Goal: Find specific page/section: Find specific page/section

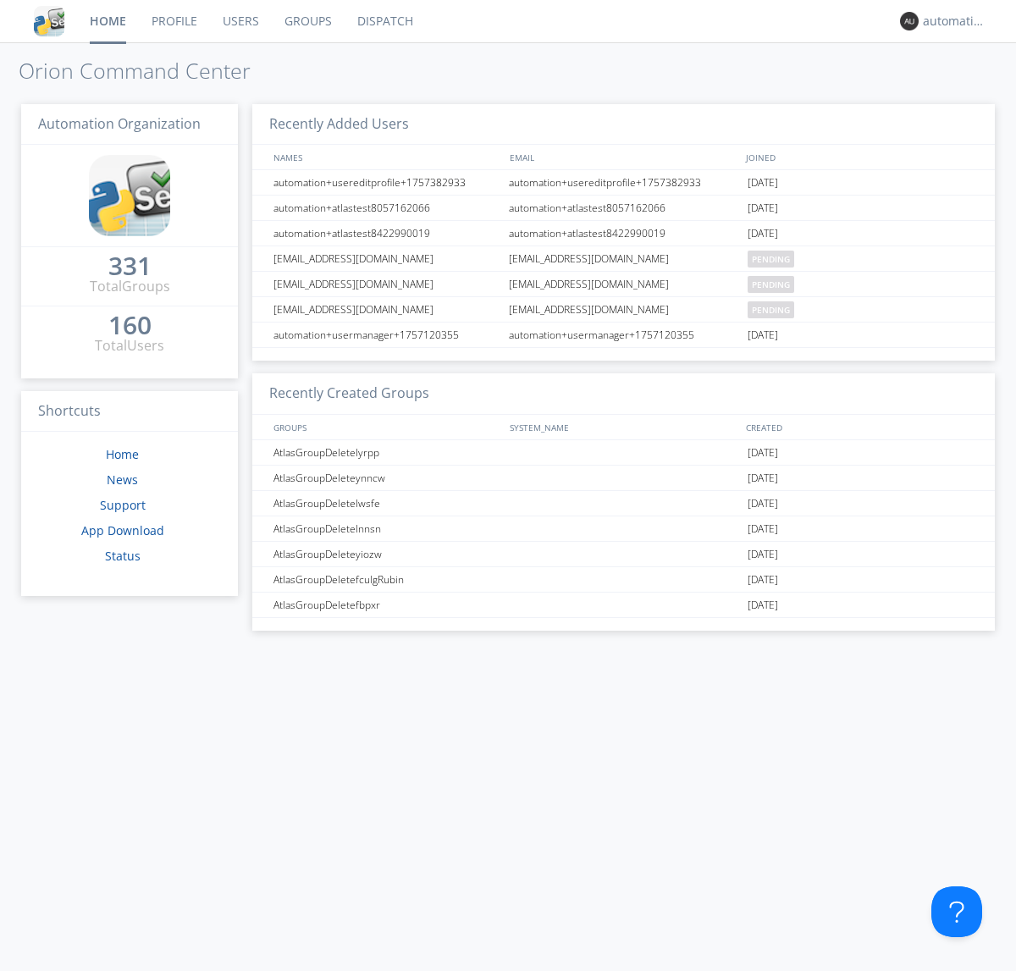
click at [384, 21] on link "Dispatch" at bounding box center [385, 21] width 81 height 42
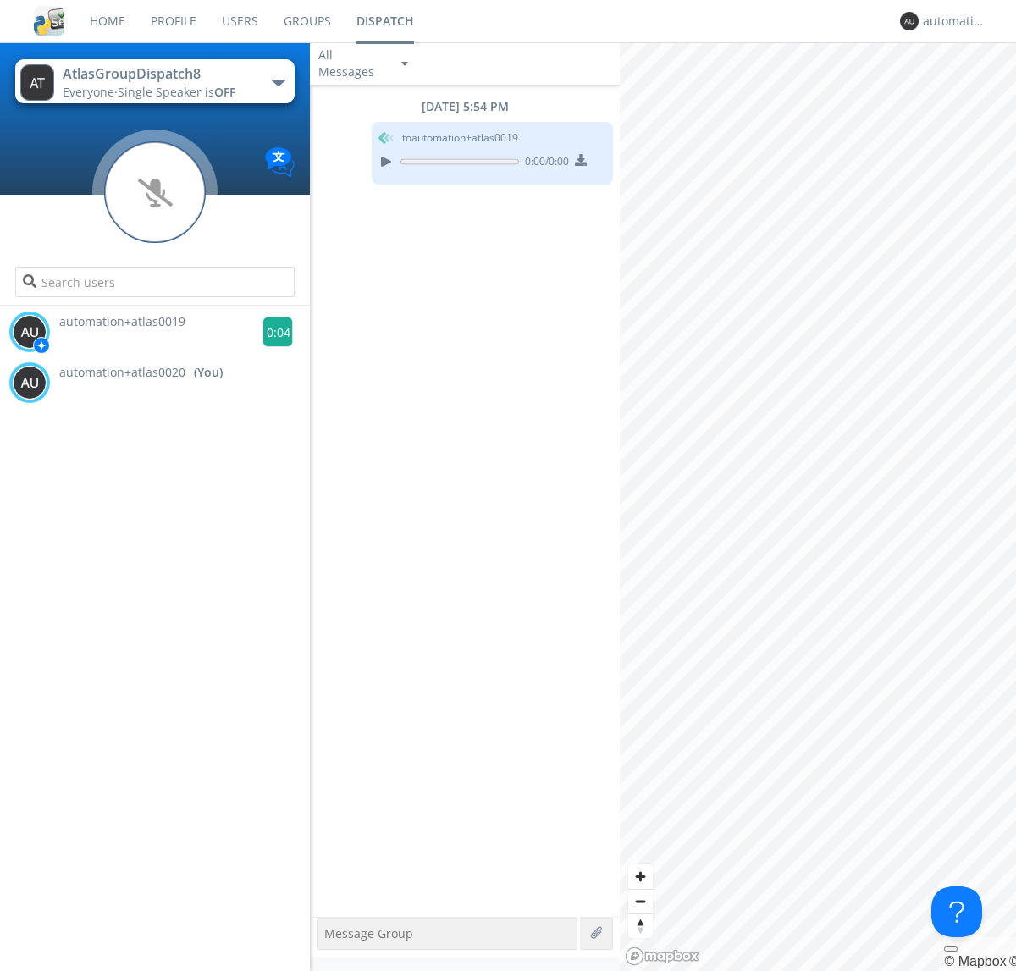
click at [271, 332] on g at bounding box center [278, 333] width 30 height 30
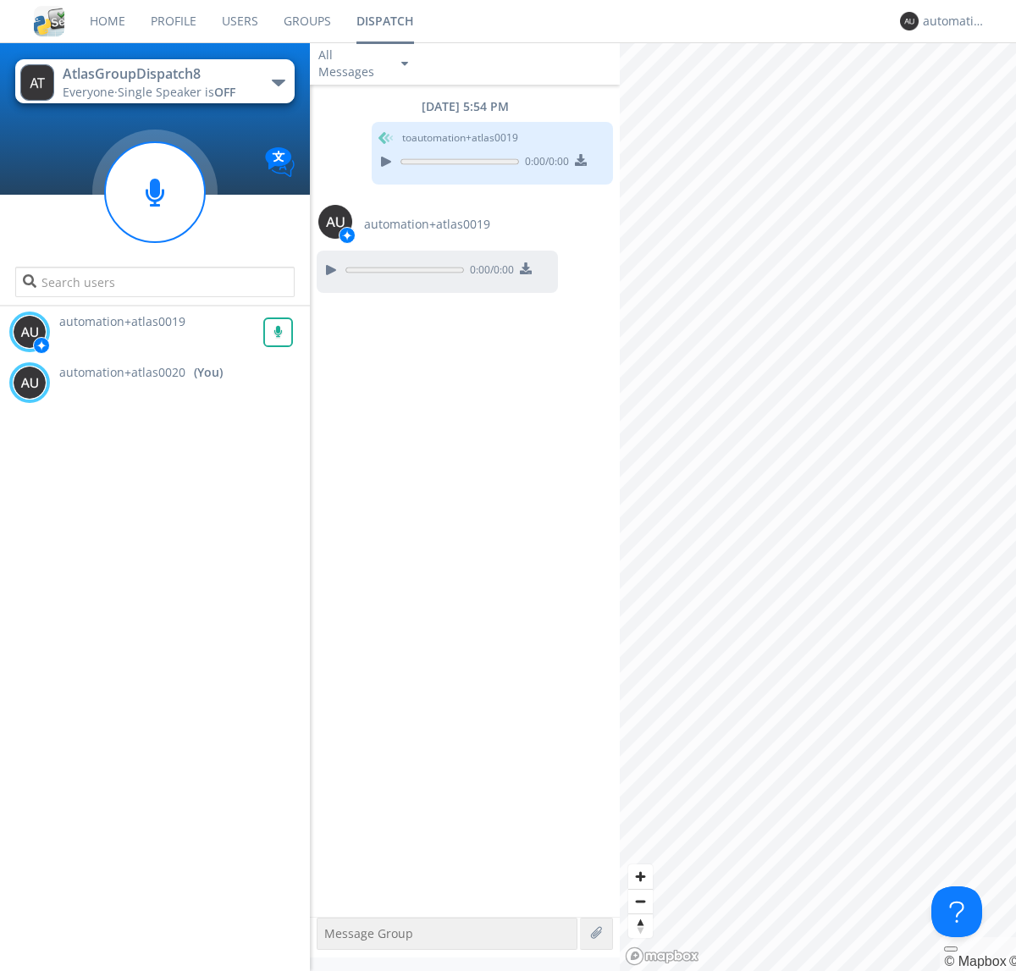
click at [365, 64] on div "All Messages" at bounding box center [352, 63] width 85 height 37
click at [365, 127] on div "Direct Only" at bounding box center [365, 127] width 110 height 29
click at [365, 64] on div "All Messages" at bounding box center [352, 63] width 85 height 37
click at [365, 156] on div "Group Only" at bounding box center [365, 155] width 110 height 29
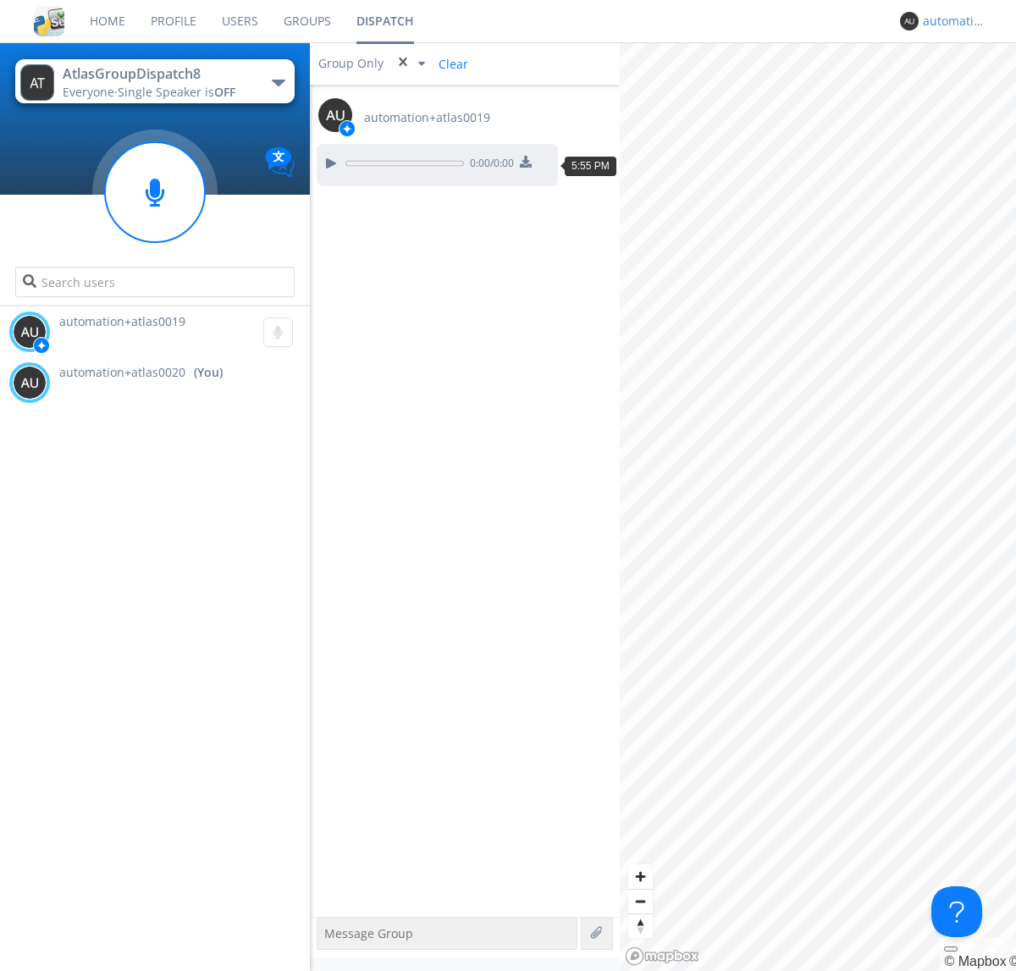
click at [950, 21] on div "automation+atlas0020" at bounding box center [955, 21] width 64 height 17
